Goal: Information Seeking & Learning: Learn about a topic

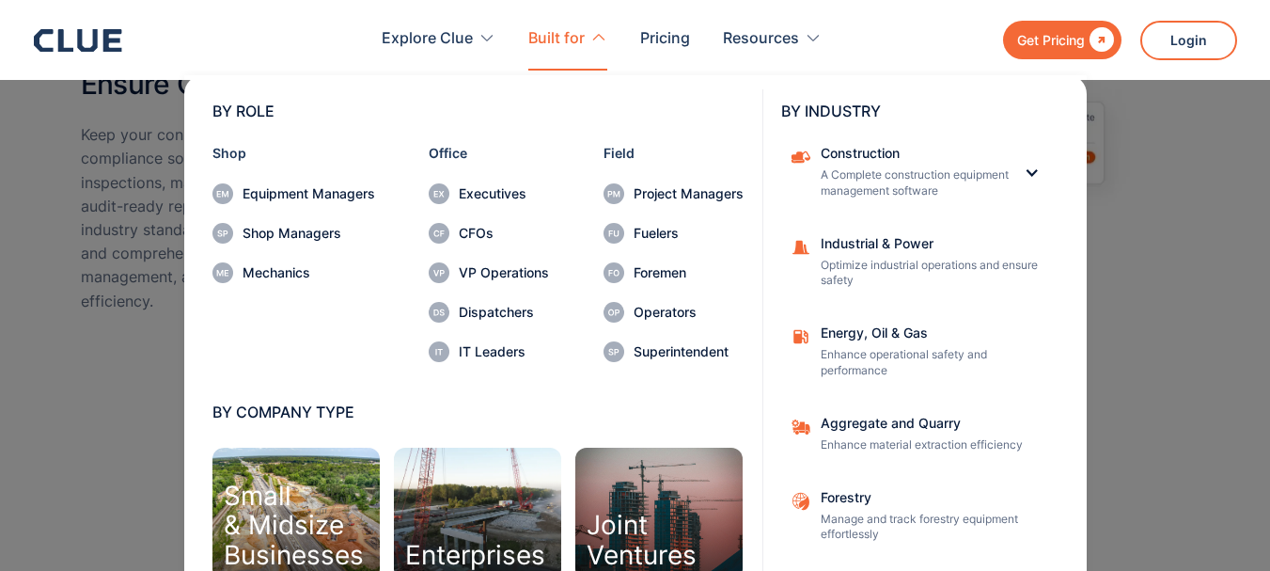
click at [99, 296] on nav "BY ROLE Shop Equipment Managers Shop Managers Mechanics Office Executives CFOs …" at bounding box center [635, 320] width 1203 height 500
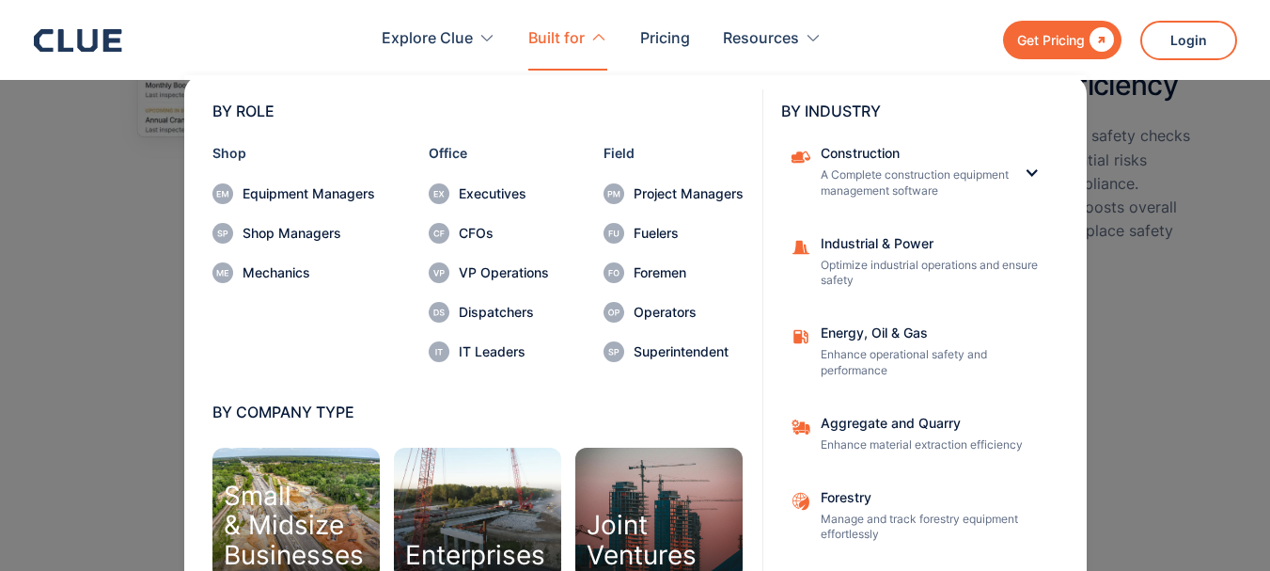
scroll to position [564, 0]
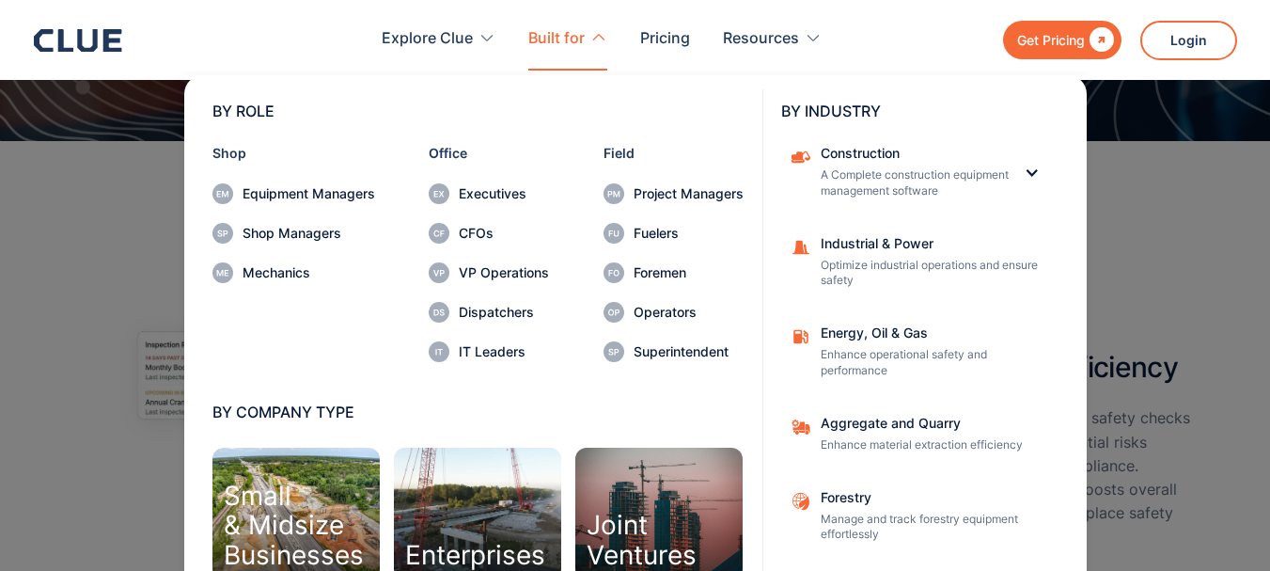
click at [1102, 185] on div "BY ROLE Shop Equipment Managers Shop Managers Mechanics Office Executives CFOs …" at bounding box center [636, 338] width 1006 height 537
click at [983, 166] on div "Construction A Complete construction equipment management software" at bounding box center [915, 173] width 188 height 53
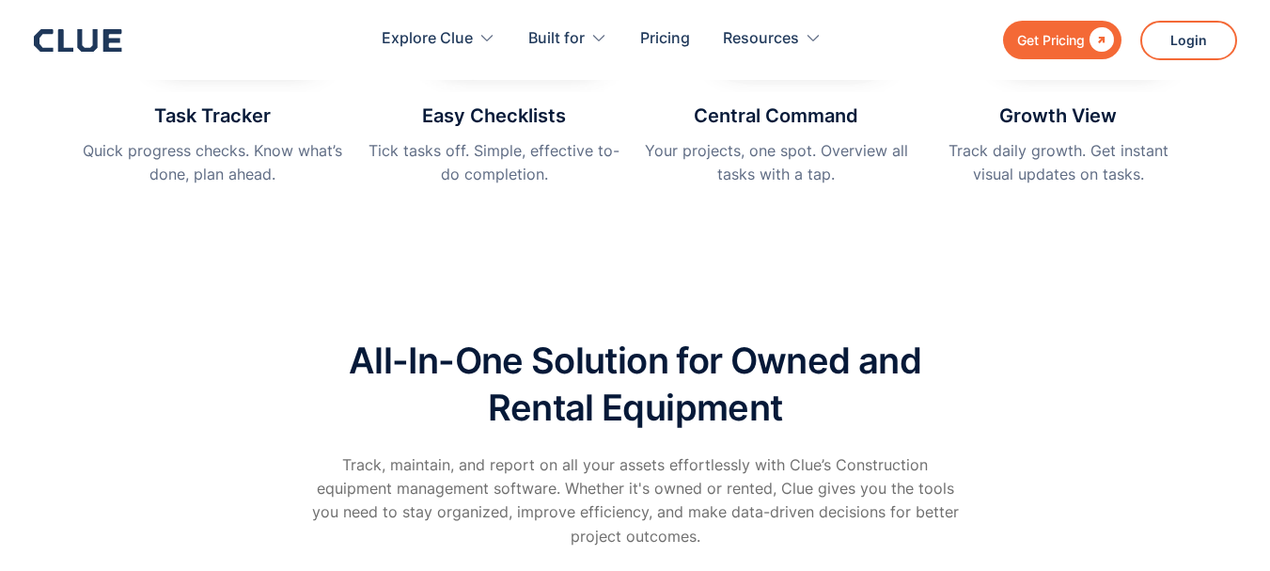
scroll to position [2914, 0]
